Goal: Task Accomplishment & Management: Use online tool/utility

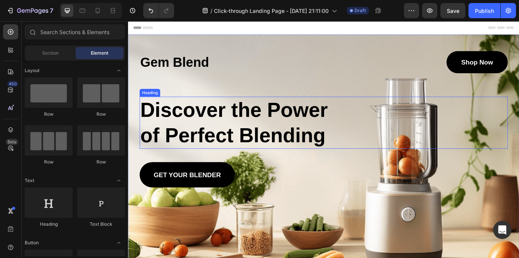
click at [333, 119] on h2 "Discover the Power of Perfect Blending" at bounding box center [258, 139] width 235 height 61
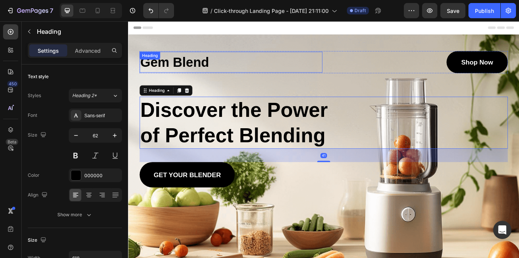
click at [343, 77] on h1 "Gem Blend" at bounding box center [247, 69] width 213 height 24
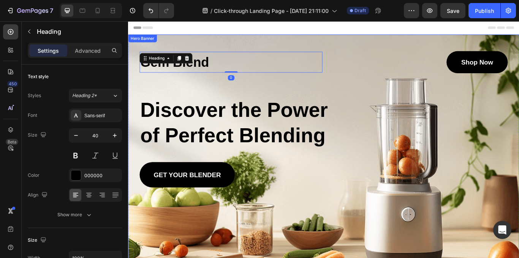
click at [375, 97] on div "Gem Blend Heading 0 Shop Now Button Row Discover the Power of Perfect Blending …" at bounding box center [356, 135] width 430 height 159
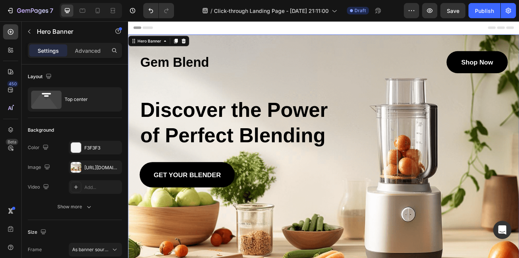
click at [397, 101] on div "Gem Blend Heading Shop Now Button Row Discover the Power of Perfect Blending He…" at bounding box center [356, 135] width 430 height 159
click at [91, 166] on div "[URL][DOMAIN_NAME]" at bounding box center [95, 168] width 22 height 7
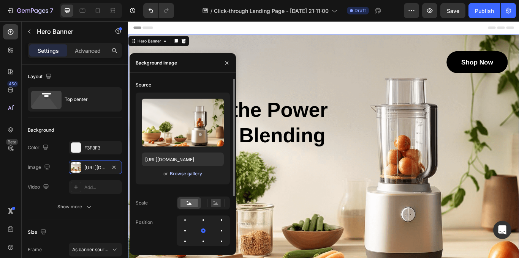
click at [192, 174] on div "Browse gallery" at bounding box center [186, 174] width 32 height 7
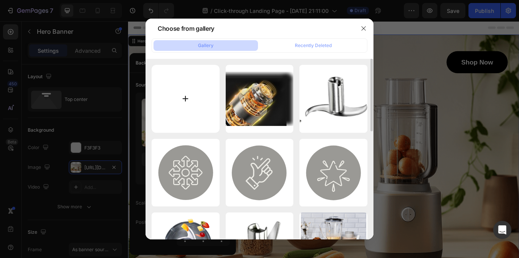
click at [185, 89] on input "file" at bounding box center [186, 99] width 68 height 68
click at [367, 32] on button "button" at bounding box center [364, 28] width 12 height 12
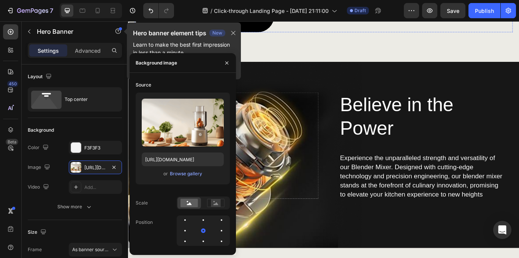
scroll to position [1012, 0]
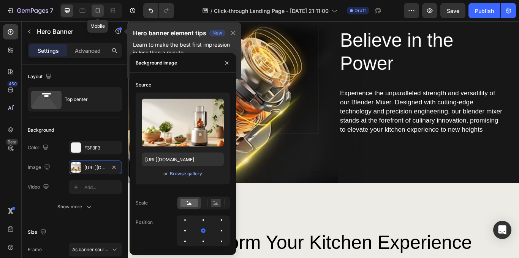
click at [96, 8] on icon at bounding box center [98, 10] width 4 height 5
type input "100%"
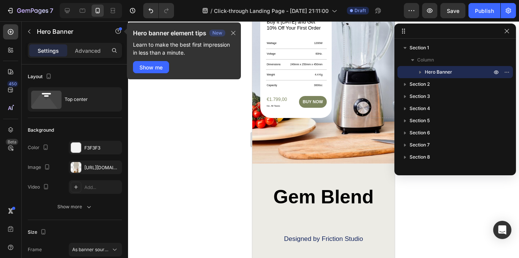
scroll to position [1990, 0]
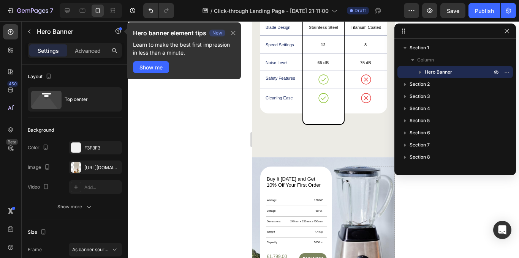
click at [506, 29] on icon "button" at bounding box center [507, 31] width 6 height 6
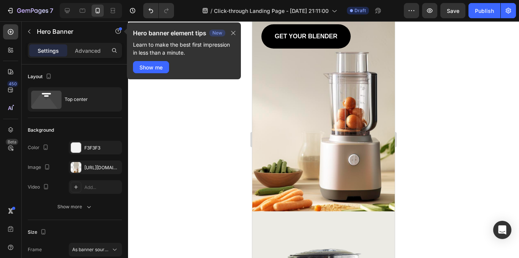
scroll to position [144, 0]
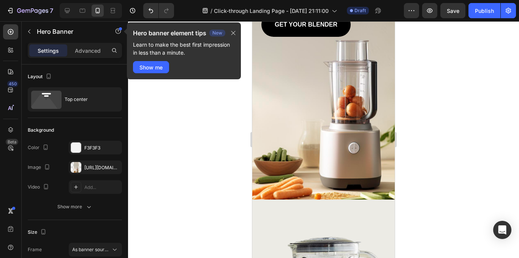
click at [279, 157] on div "Background Image" at bounding box center [323, 46] width 143 height 308
click at [289, 155] on div "Background Image" at bounding box center [323, 46] width 143 height 308
click at [237, 32] on button "button" at bounding box center [233, 33] width 7 height 9
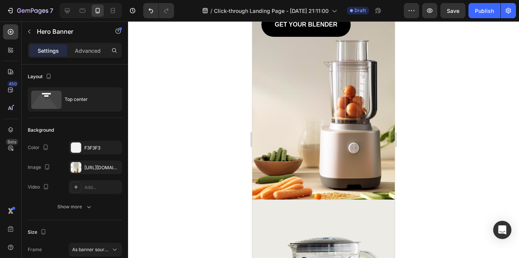
click at [286, 147] on div "Background Image" at bounding box center [323, 46] width 143 height 308
